Goal: Navigation & Orientation: Find specific page/section

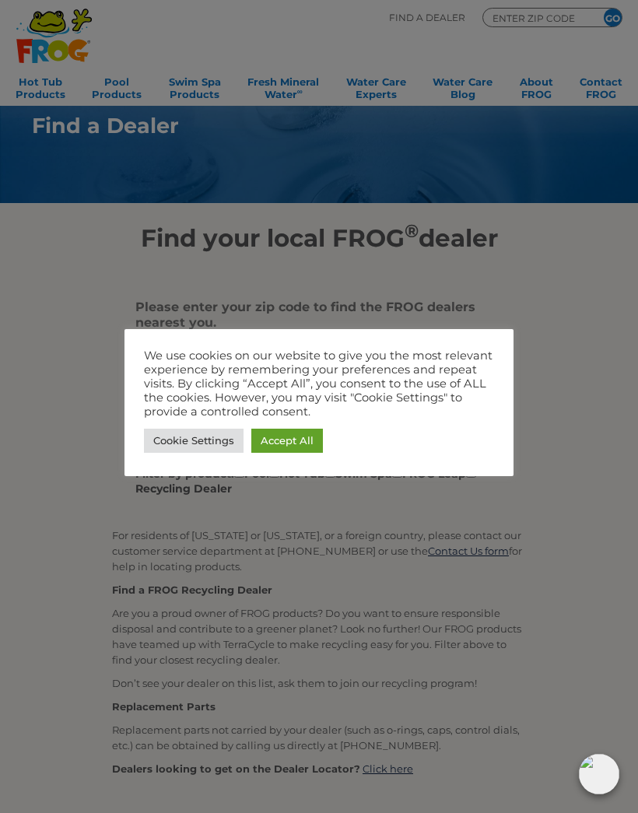
click at [282, 445] on link "Accept All" at bounding box center [287, 441] width 72 height 24
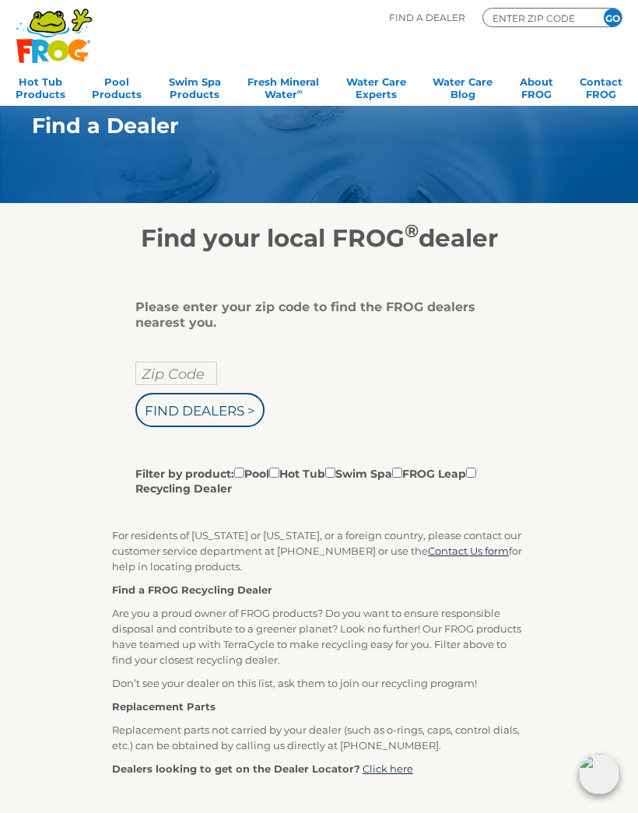
click at [279, 472] on input "Filter by product: Pool Hot Tub Swim Spa FROG Leap Recycling Dealer" at bounding box center [274, 472] width 10 height 10
checkbox input "true"
click at [154, 376] on input "Zip Code" at bounding box center [176, 373] width 82 height 23
type input "Zip Code"
click at [166, 375] on input "text" at bounding box center [176, 373] width 82 height 23
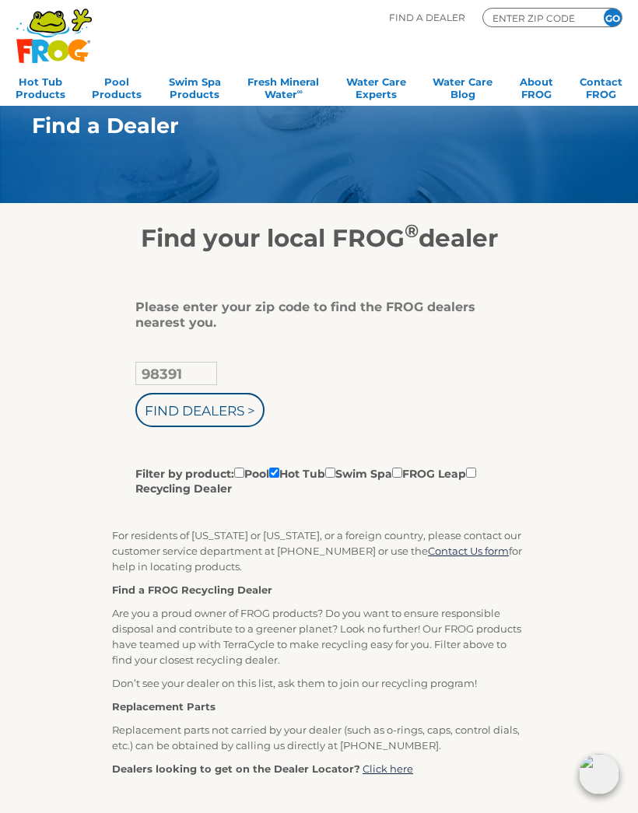
type input "98391"
click at [220, 417] on input "Find Dealers >" at bounding box center [199, 410] width 129 height 34
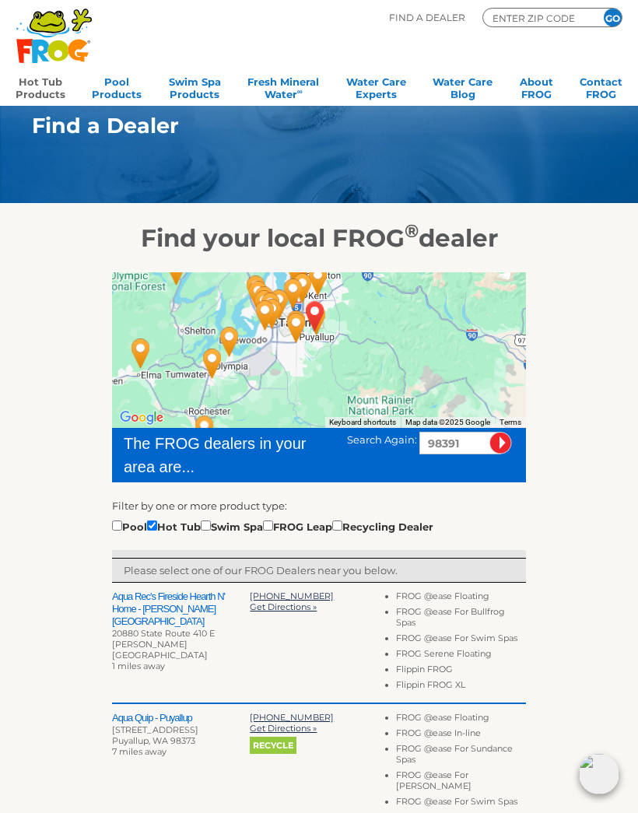
click at [36, 84] on link "Hot Tub Products" at bounding box center [41, 86] width 50 height 31
